Goal: Information Seeking & Learning: Learn about a topic

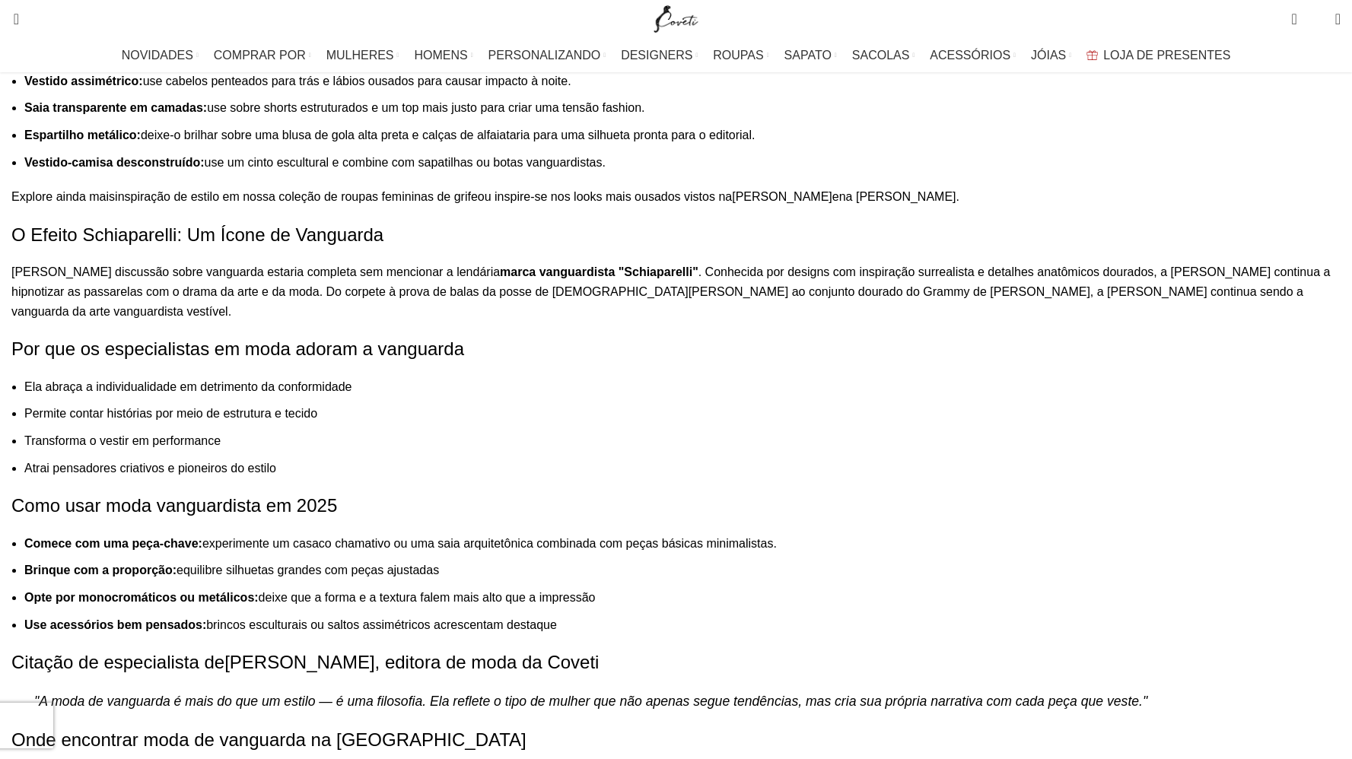
scroll to position [1338, 0]
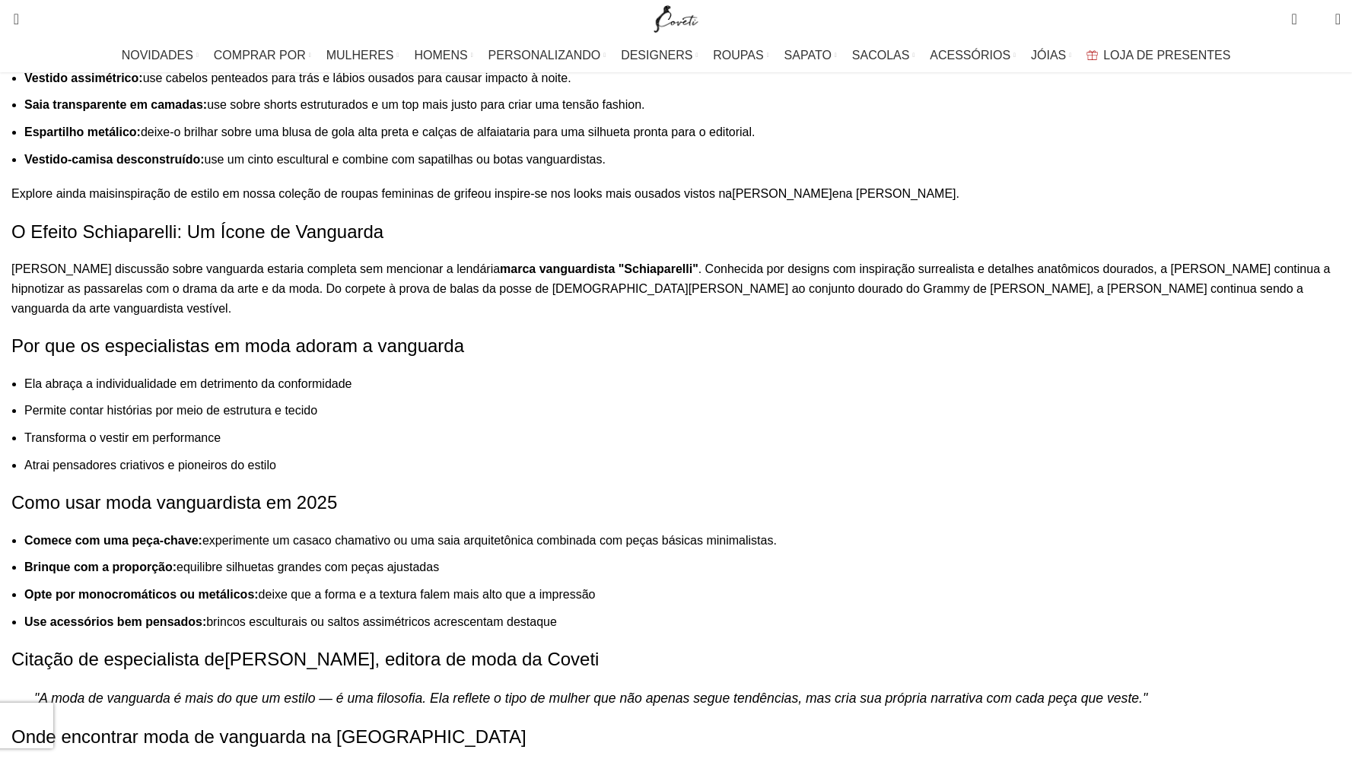
click at [698, 275] on font "marca vanguardista "Schiaparelli"" at bounding box center [599, 268] width 199 height 13
click at [736, 318] on p "[PERSON_NAME] discussão sobre vanguarda estaria completa sem mencionar a lendár…" at bounding box center [675, 288] width 1329 height 59
click at [698, 275] on font "marca vanguardista "Schiaparelli"" at bounding box center [599, 268] width 199 height 13
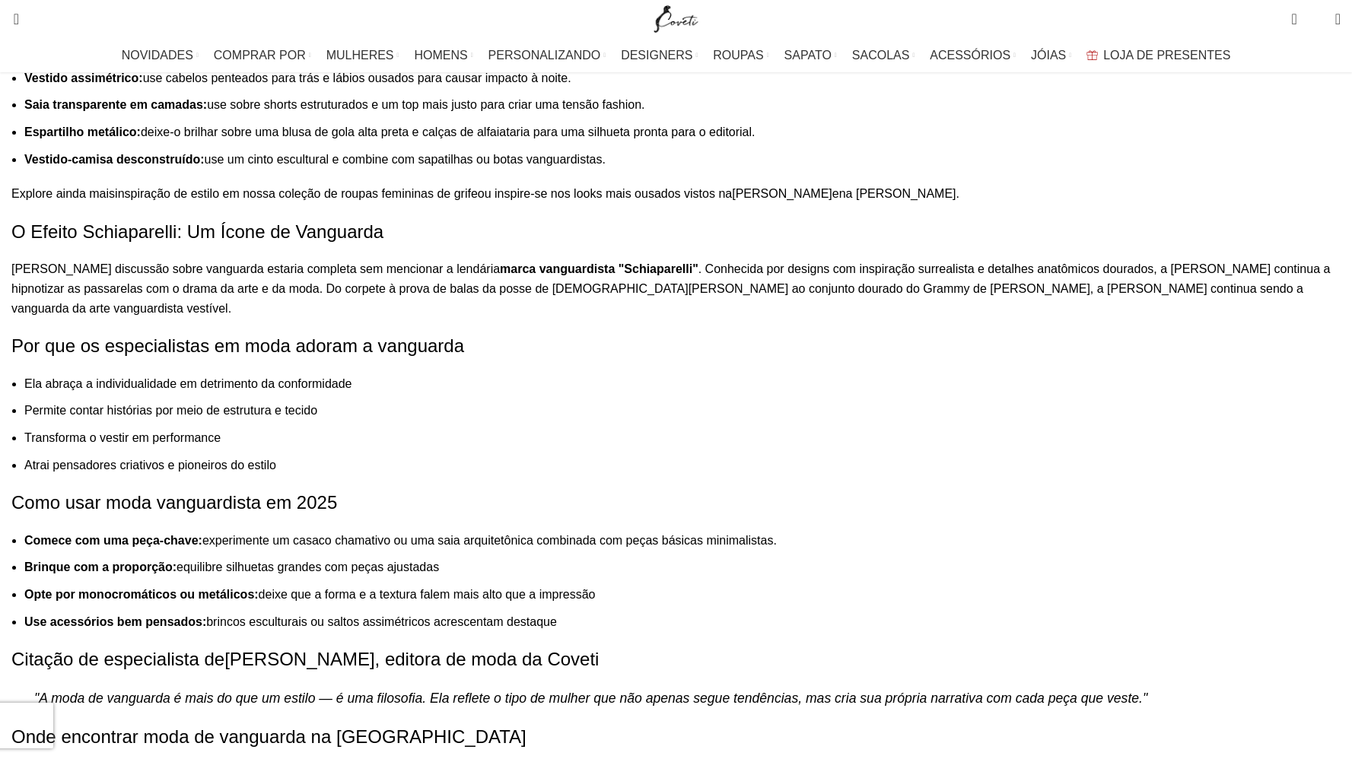
click at [698, 275] on font "marca vanguardista "Schiaparelli"" at bounding box center [599, 268] width 199 height 13
